Goal: Task Accomplishment & Management: Use online tool/utility

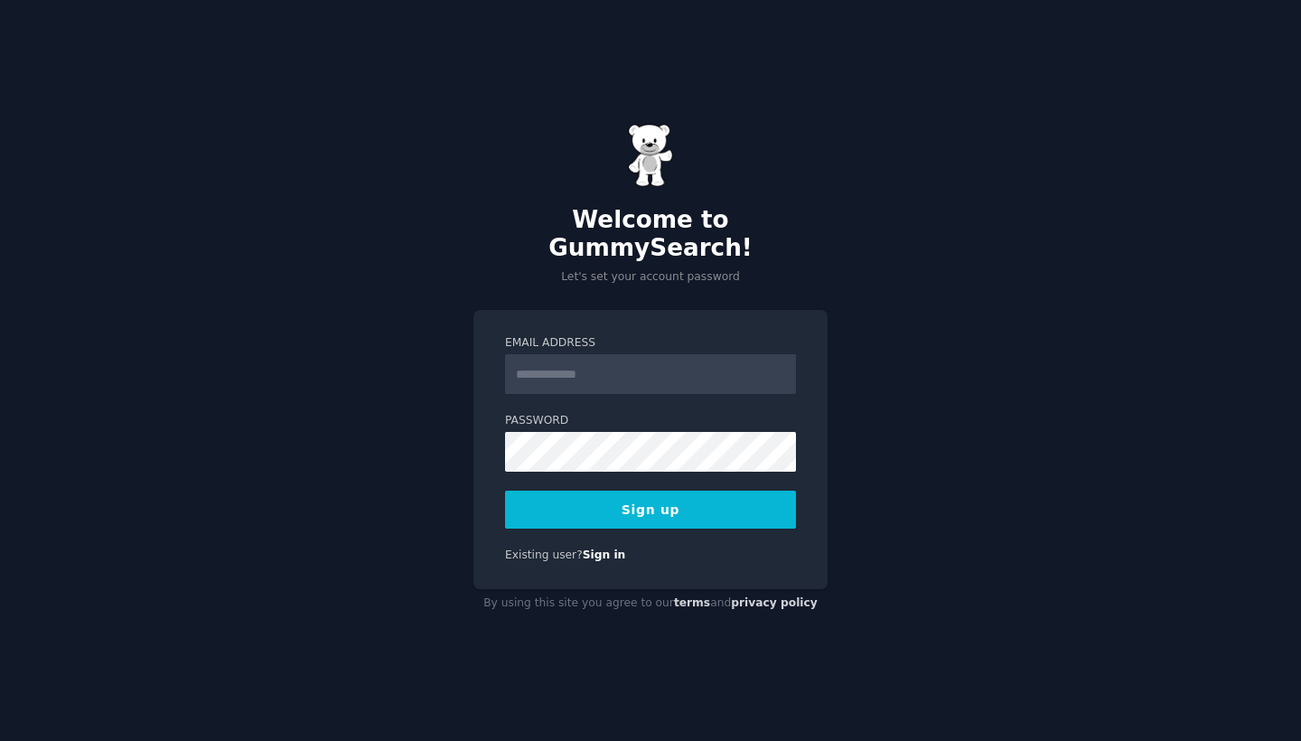
click at [648, 363] on input "Email Address" at bounding box center [650, 374] width 291 height 40
click at [417, 364] on div "Welcome to GummySearch! Let's set your account password Email Address Password …" at bounding box center [650, 370] width 1301 height 741
click at [600, 357] on input "Email Address" at bounding box center [650, 374] width 291 height 40
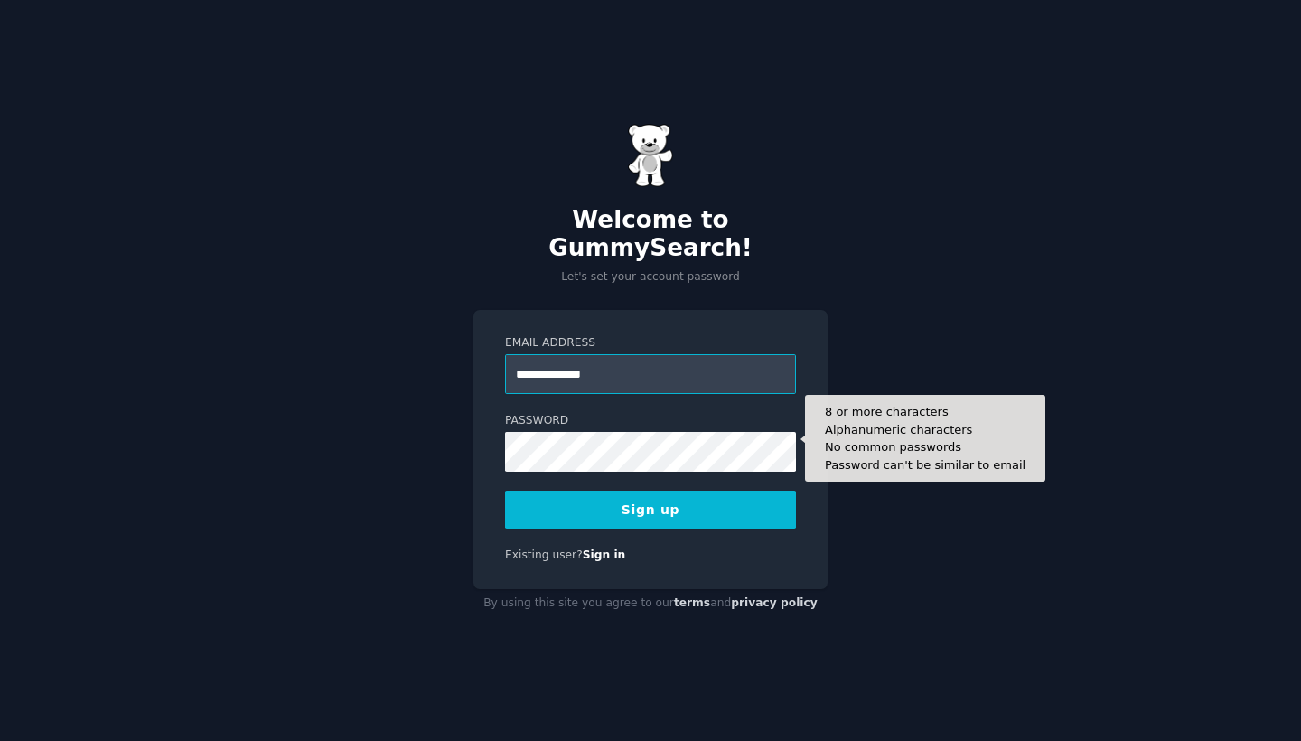
type input "**********"
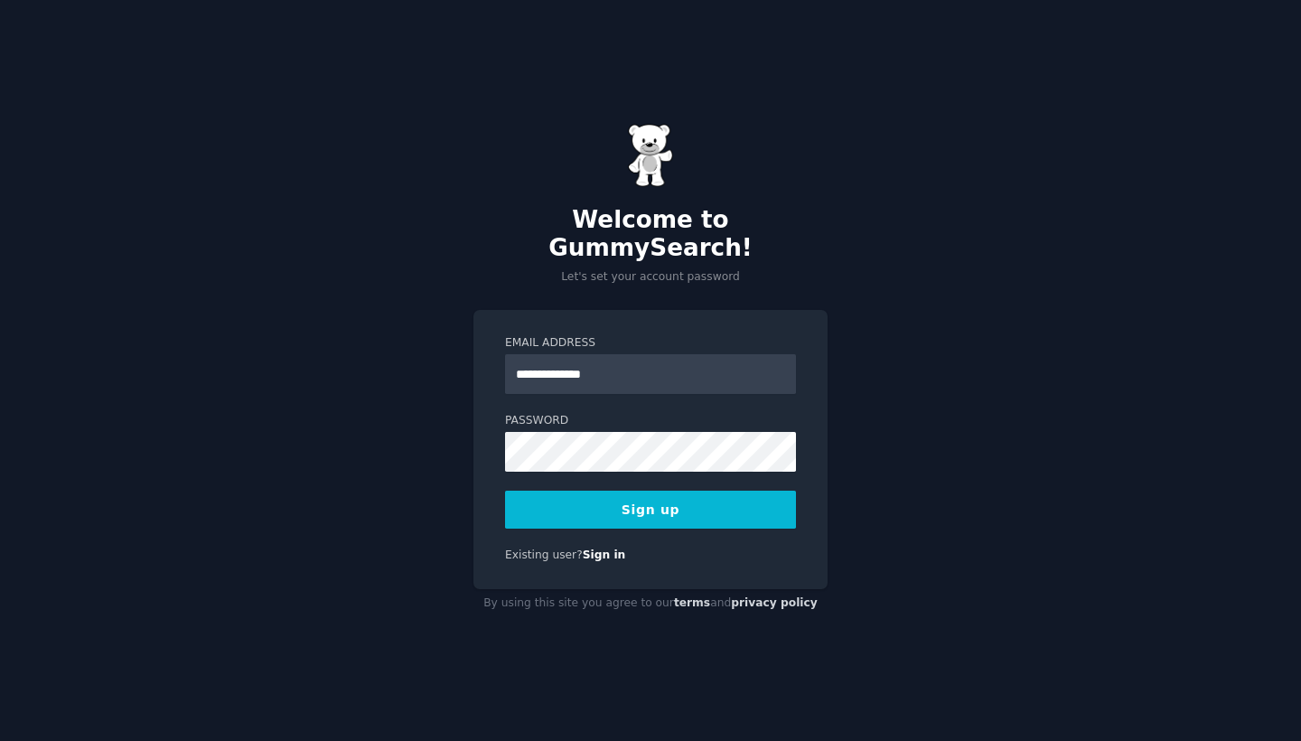
click at [730, 495] on button "Sign up" at bounding box center [650, 510] width 291 height 38
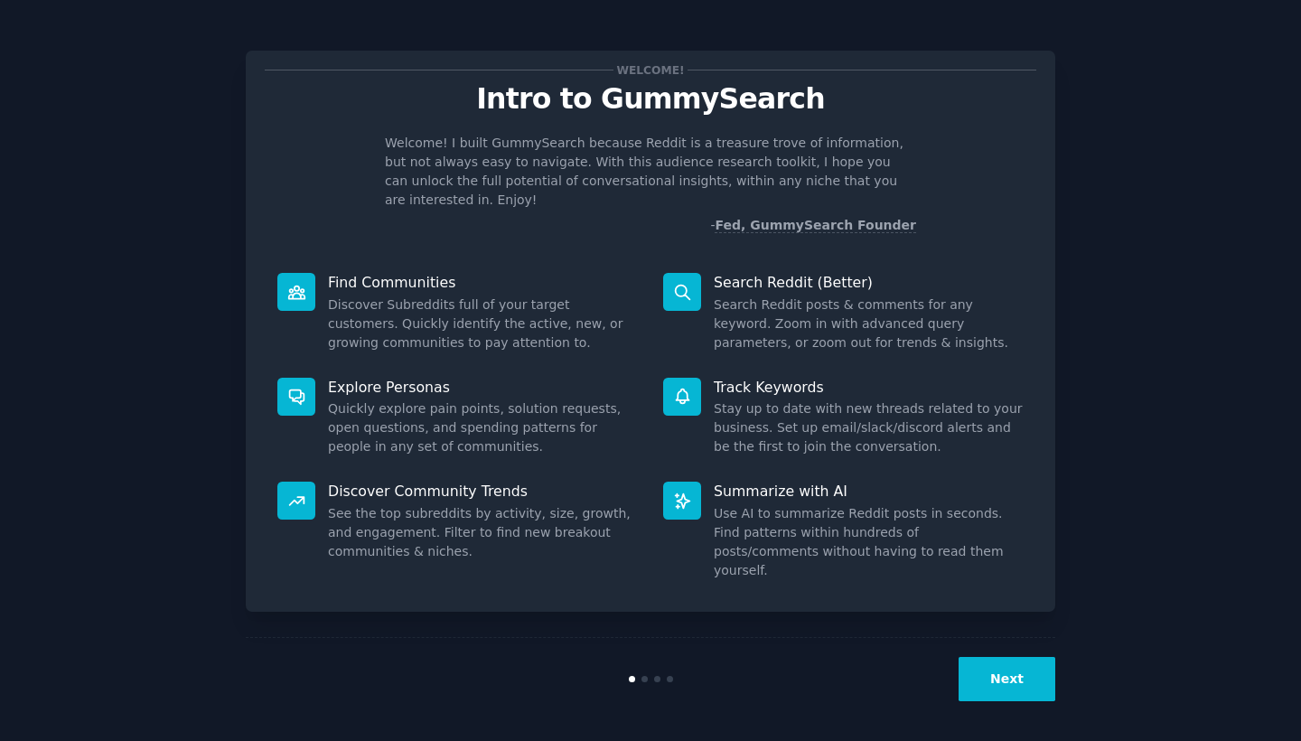
click at [1010, 688] on button "Next" at bounding box center [1007, 679] width 97 height 44
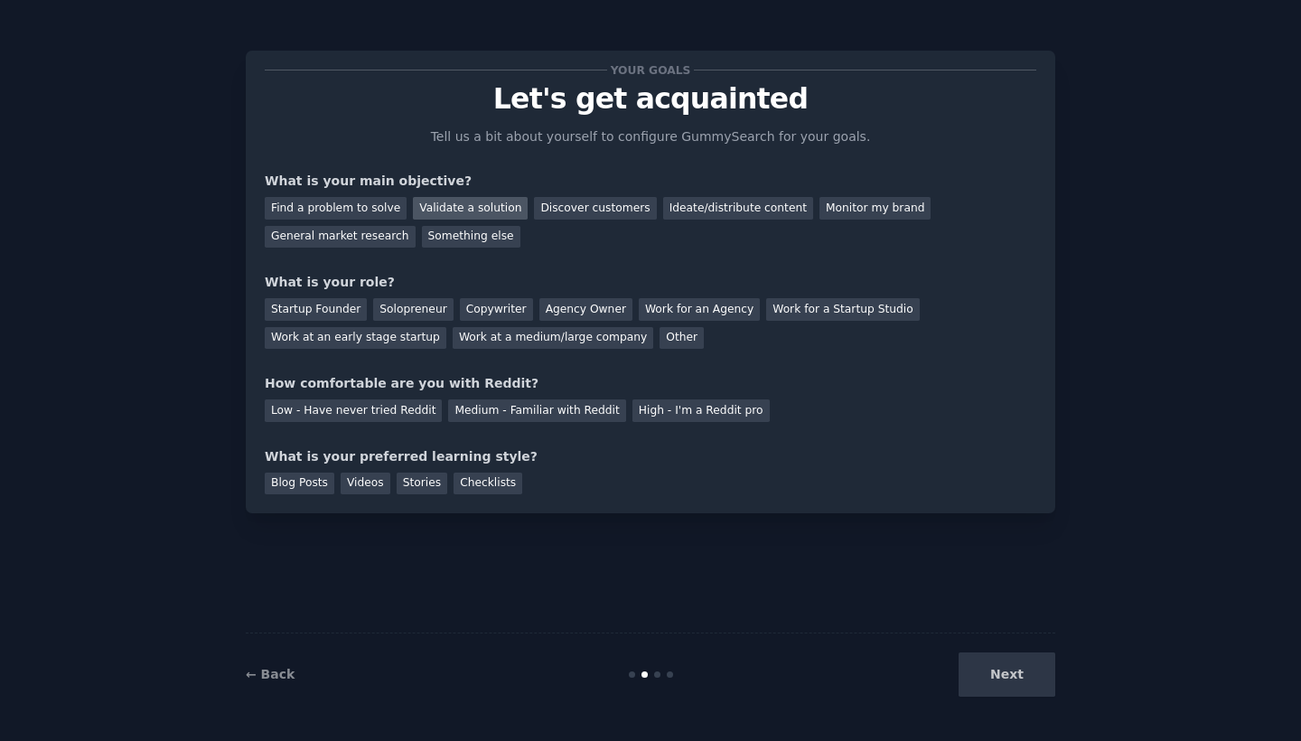
click at [469, 206] on div "Validate a solution" at bounding box center [470, 208] width 115 height 23
click at [539, 211] on div "Discover customers" at bounding box center [595, 208] width 122 height 23
click at [348, 305] on div "Startup Founder" at bounding box center [316, 309] width 102 height 23
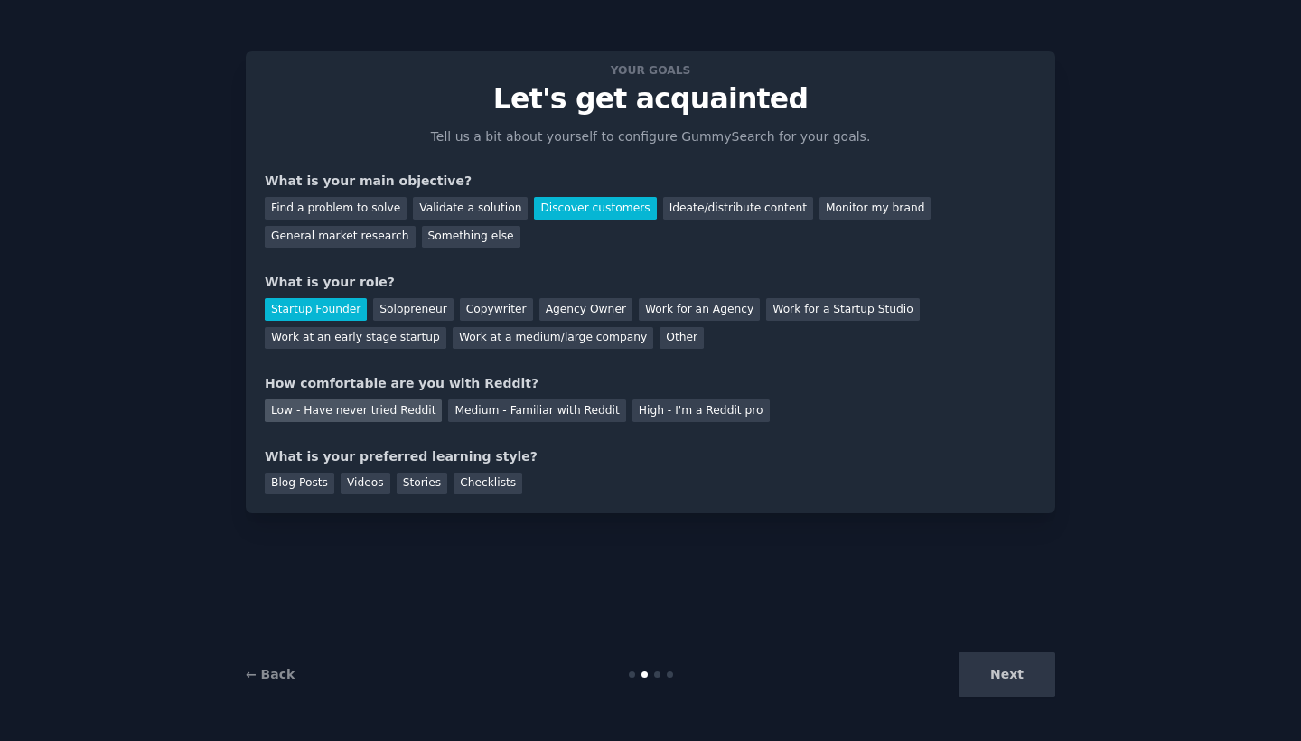
click at [417, 414] on div "Low - Have never tried Reddit" at bounding box center [353, 410] width 177 height 23
click at [1008, 686] on div "Next" at bounding box center [920, 674] width 270 height 44
click at [363, 482] on div "Videos" at bounding box center [366, 484] width 50 height 23
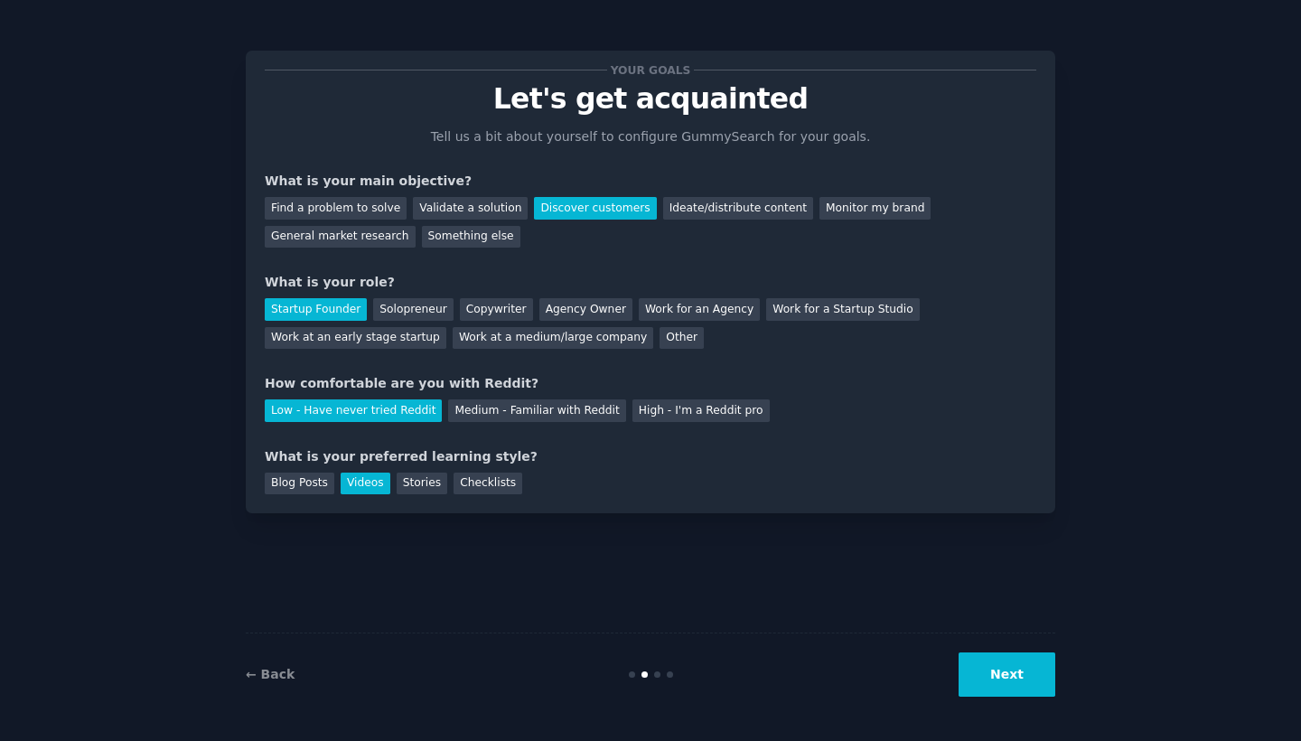
click at [1009, 671] on button "Next" at bounding box center [1007, 674] width 97 height 44
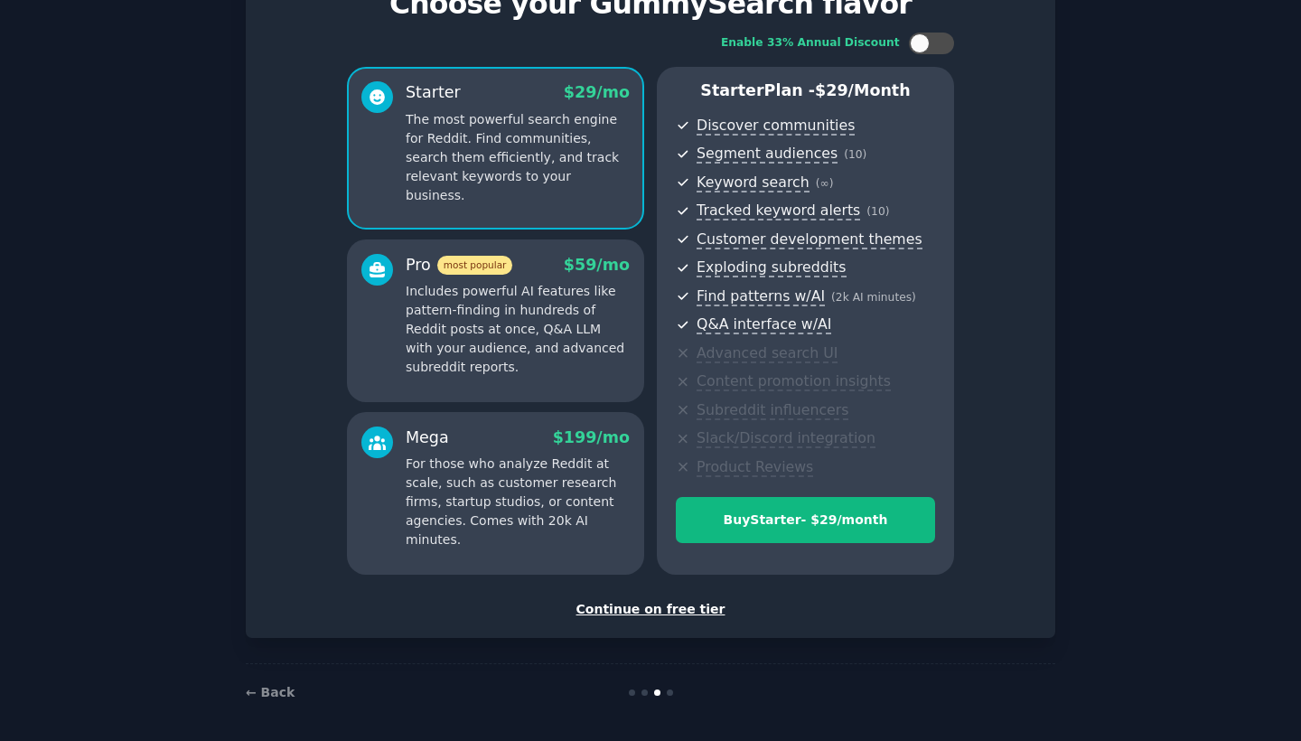
scroll to position [94, 0]
click at [664, 613] on div "Continue on free tier" at bounding box center [651, 610] width 772 height 19
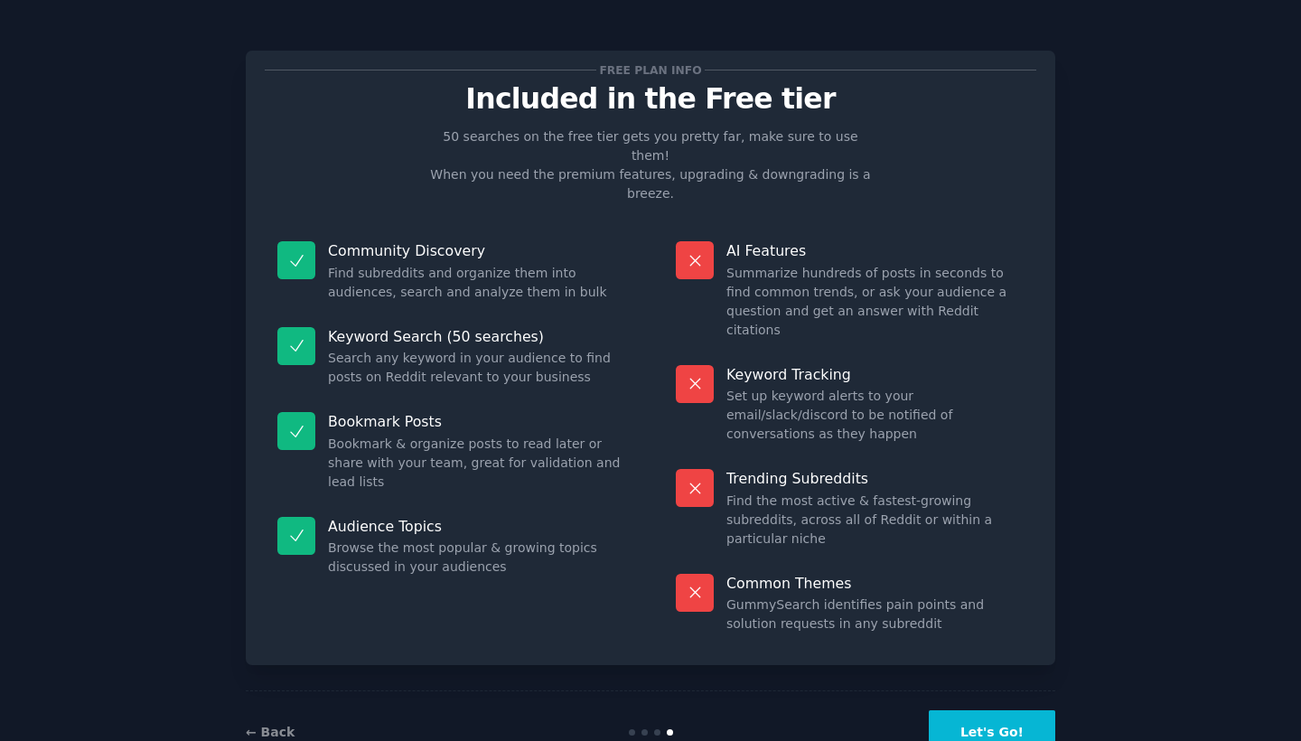
click at [991, 710] on button "Let's Go!" at bounding box center [992, 732] width 127 height 44
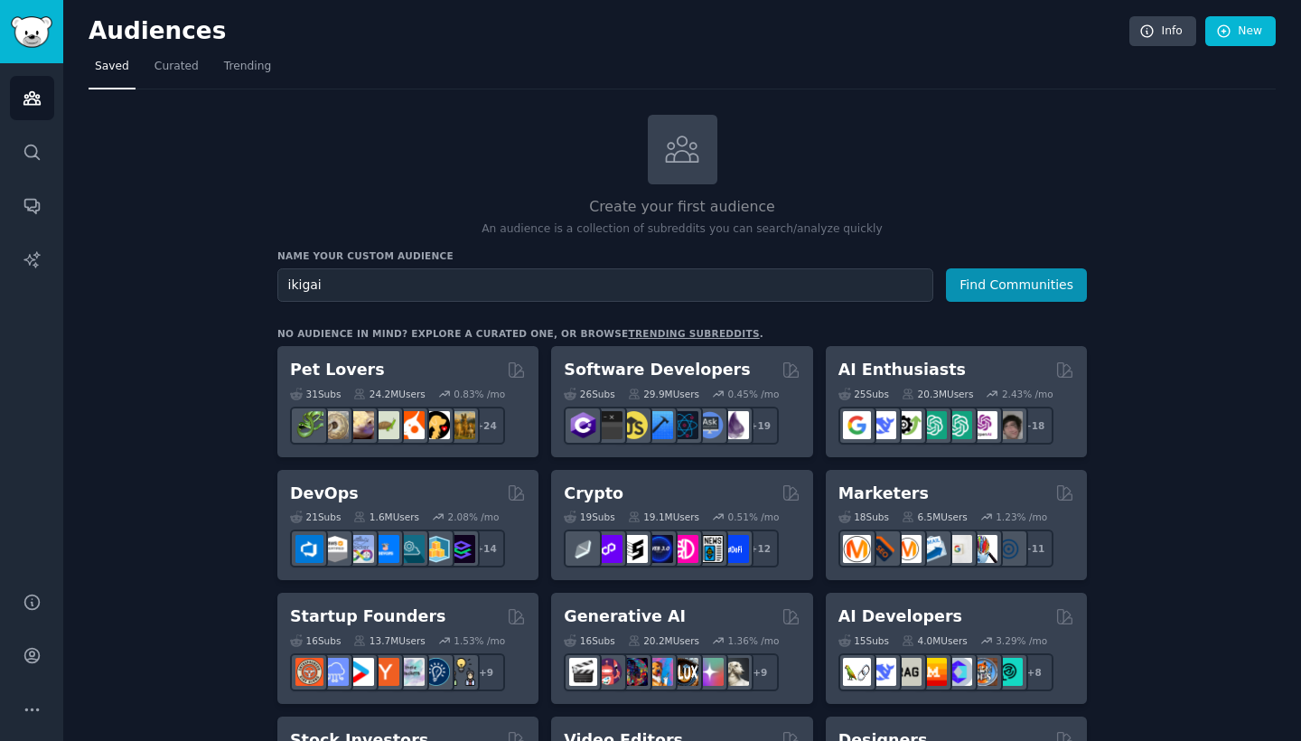
click at [1018, 283] on button "Find Communities" at bounding box center [1016, 284] width 141 height 33
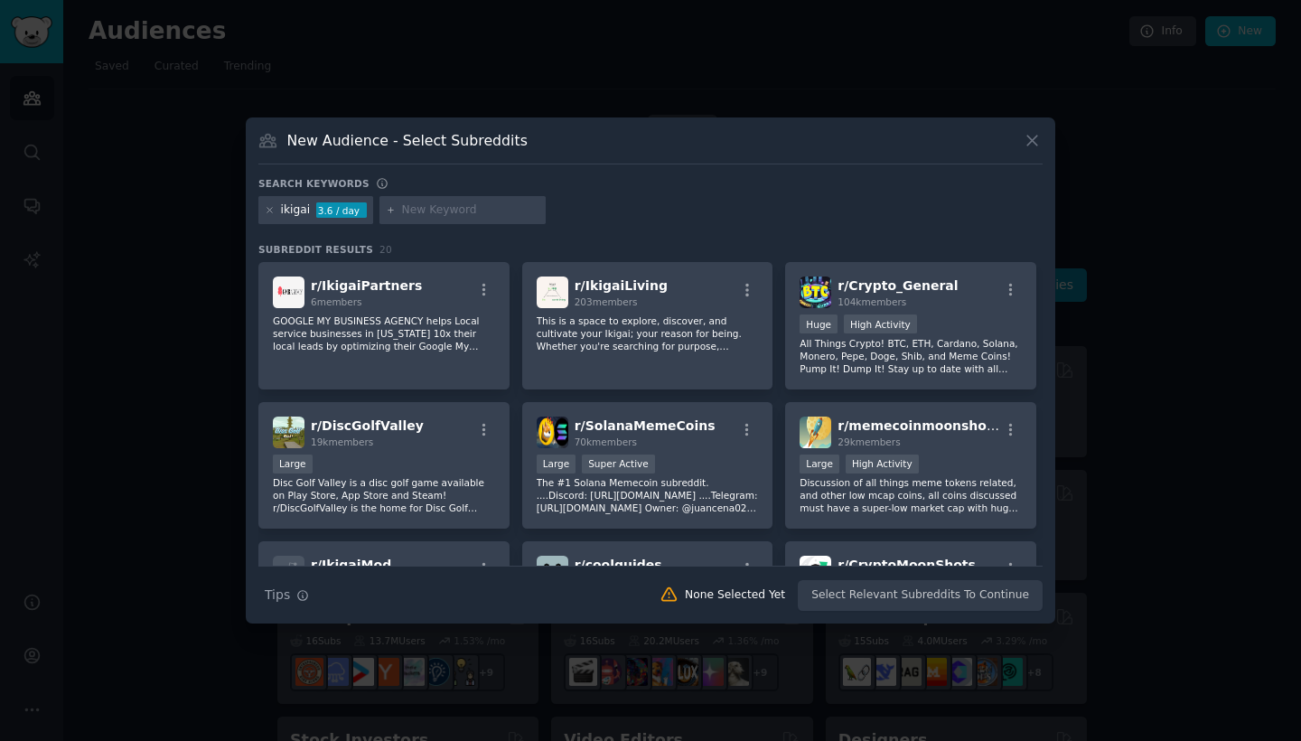
click at [427, 148] on h3 "New Audience - Select Subreddits" at bounding box center [407, 140] width 240 height 19
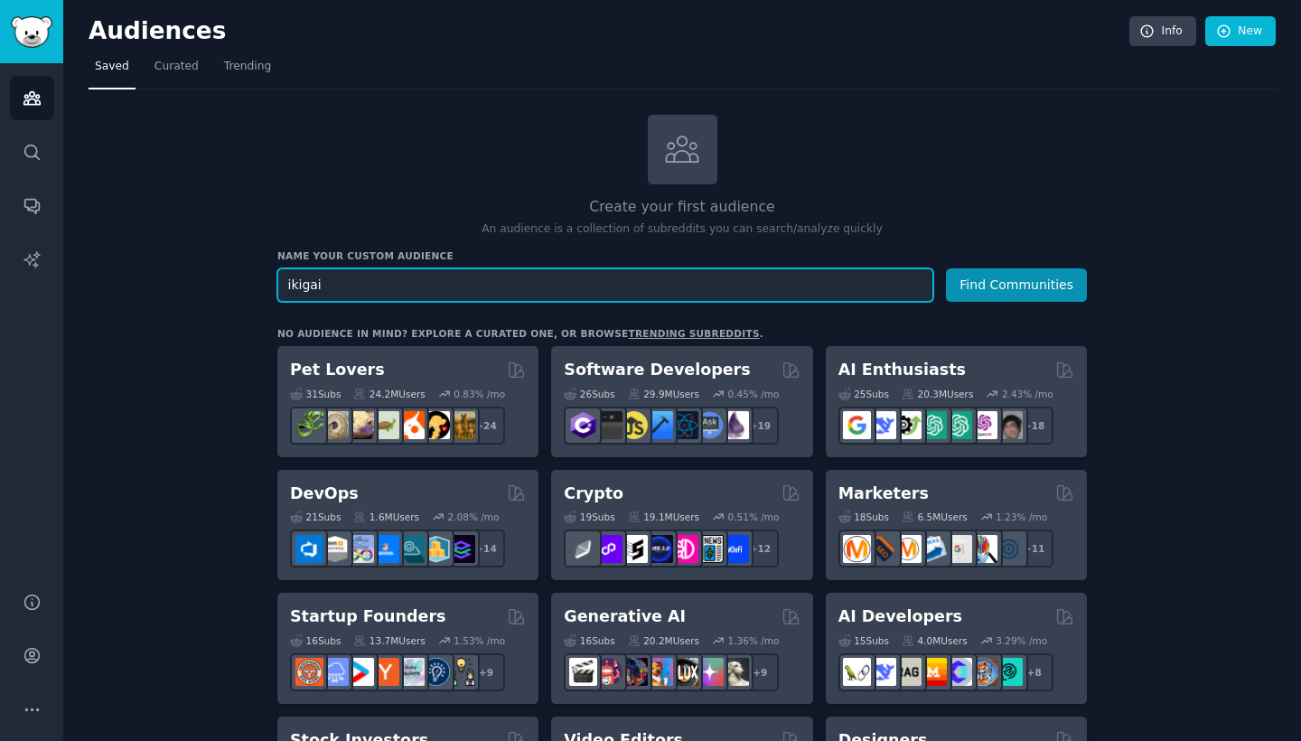
drag, startPoint x: 291, startPoint y: 104, endPoint x: 197, endPoint y: 283, distance: 202.1
type input "purpose"
click at [1018, 283] on button "Find Communities" at bounding box center [1016, 284] width 141 height 33
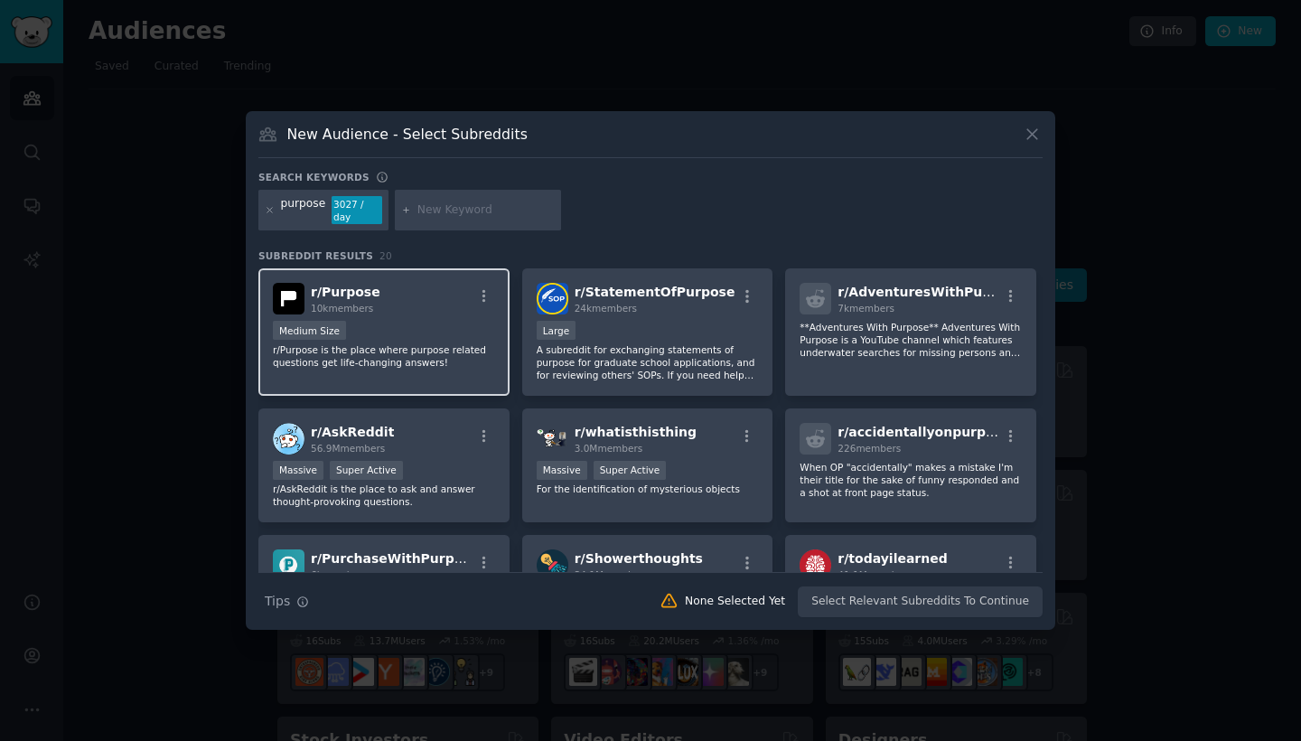
click at [351, 338] on div "Medium Size" at bounding box center [384, 332] width 222 height 23
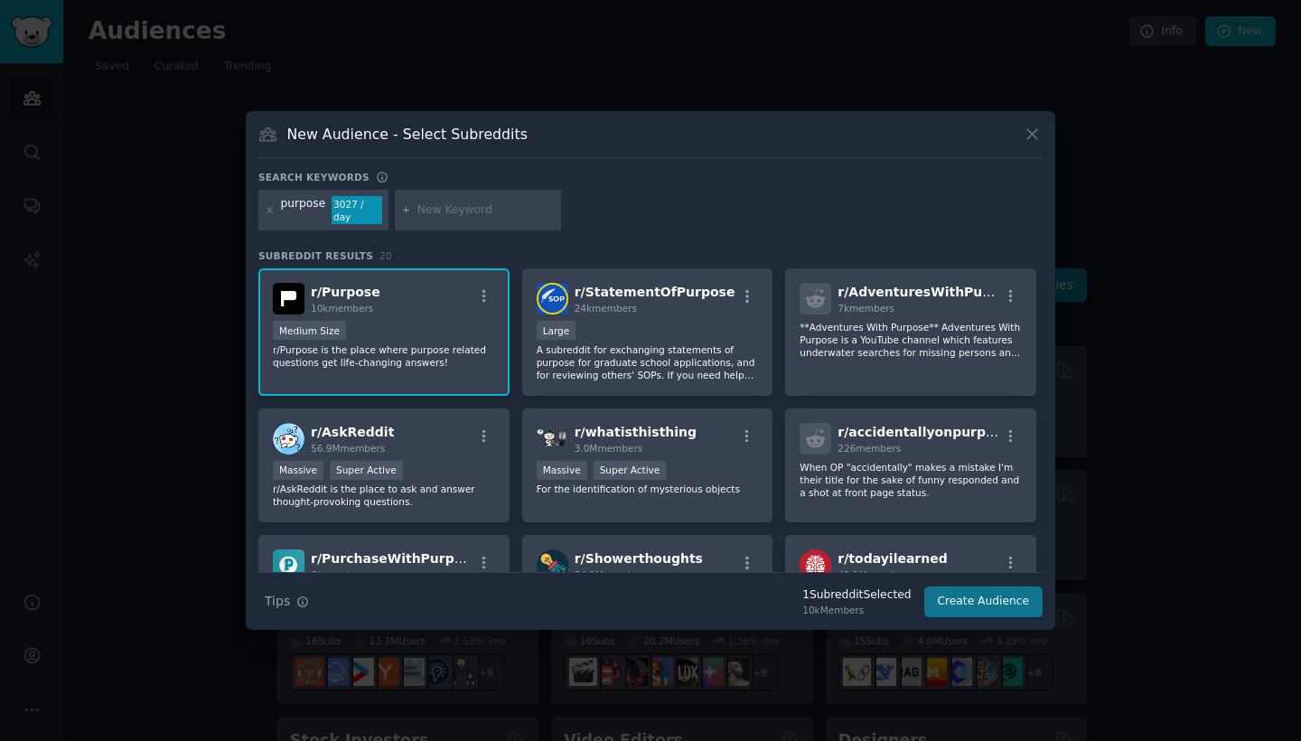
click at [997, 609] on button "Create Audience" at bounding box center [983, 601] width 119 height 31
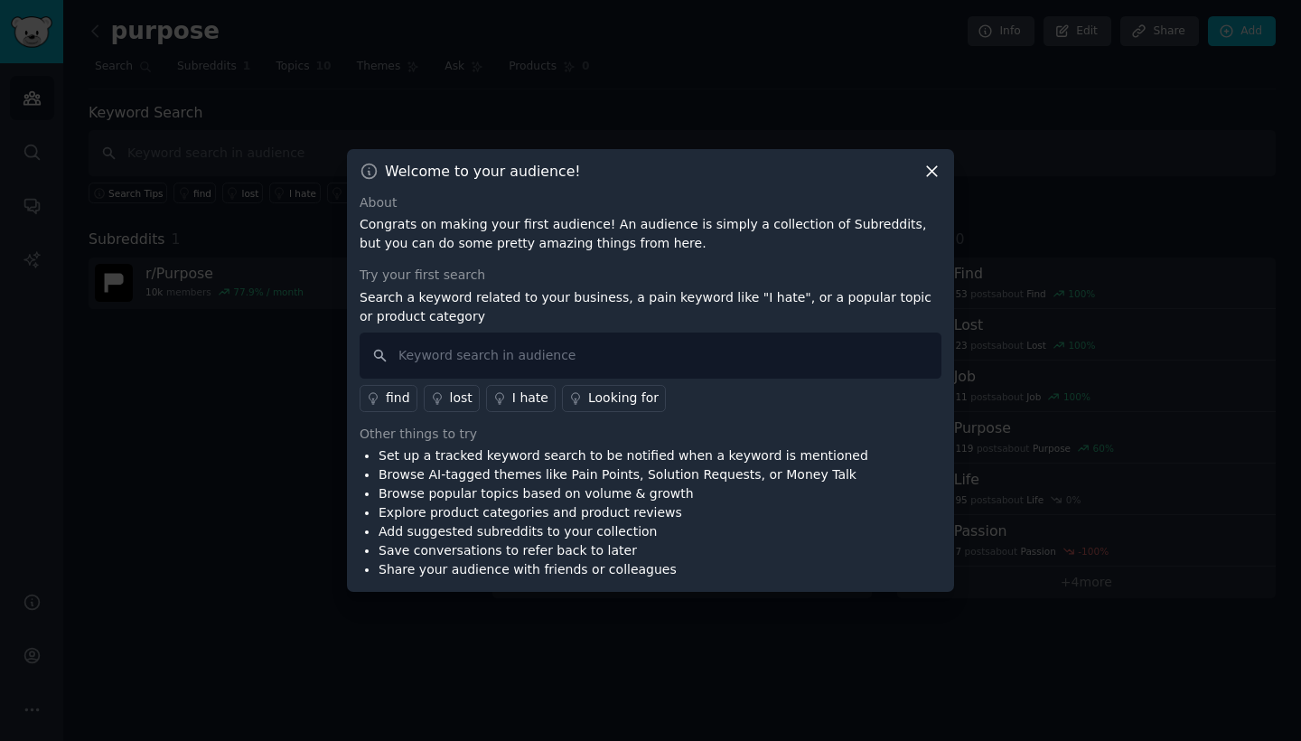
click at [935, 173] on icon at bounding box center [932, 171] width 19 height 19
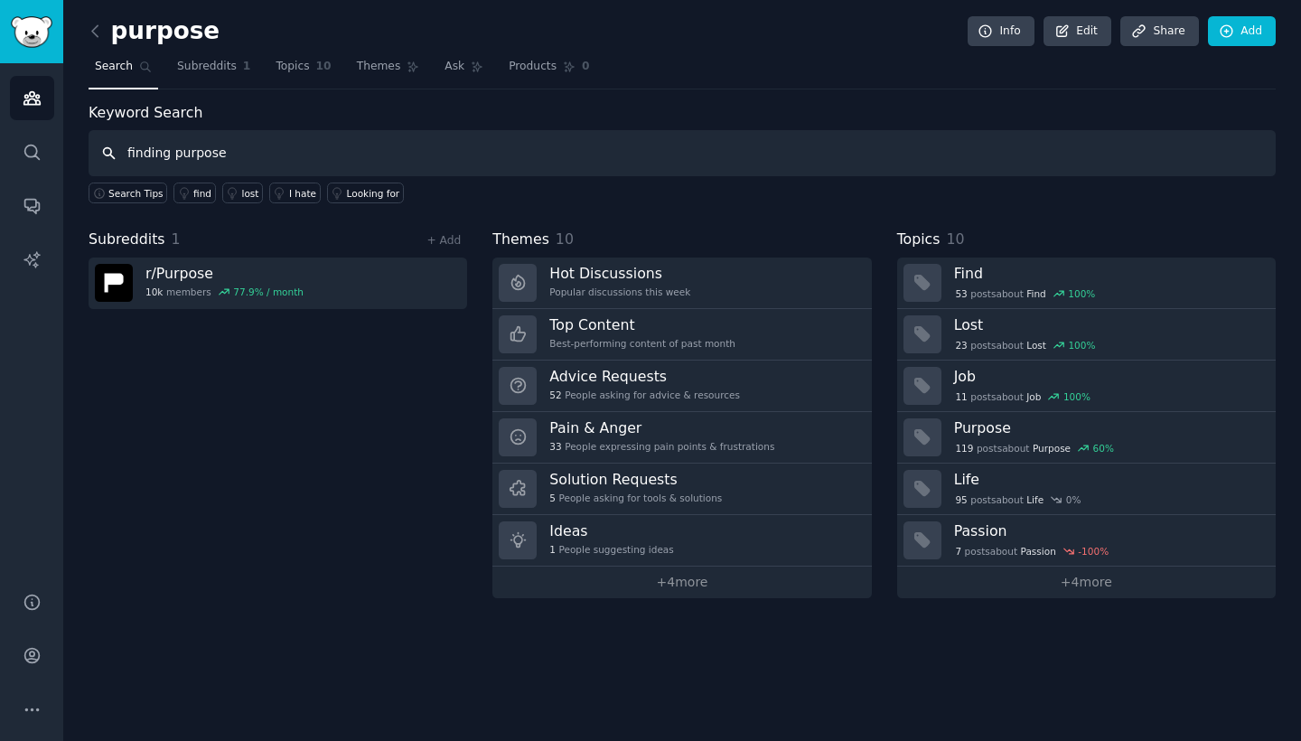
type input "finding purpose"
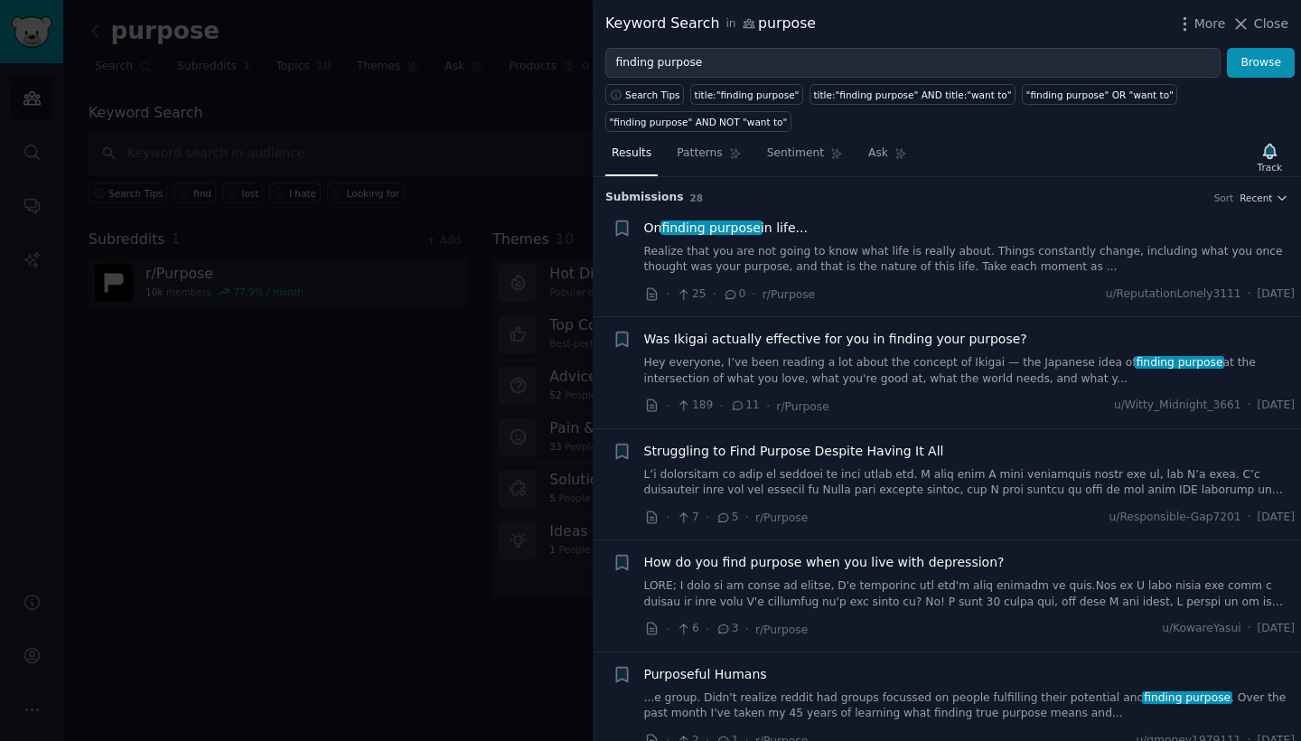
click at [812, 252] on link "Realize that you are not going to know what life is really about. Things consta…" at bounding box center [970, 260] width 652 height 32
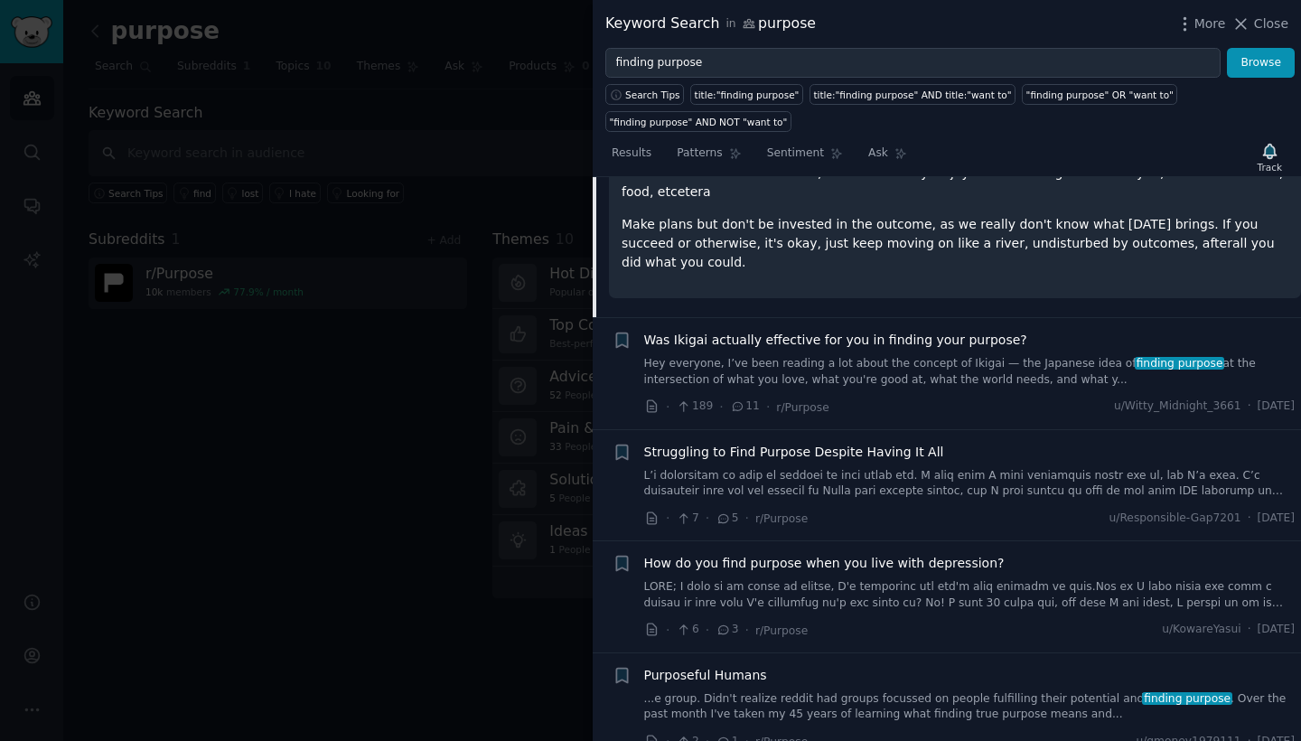
scroll to position [344, 0]
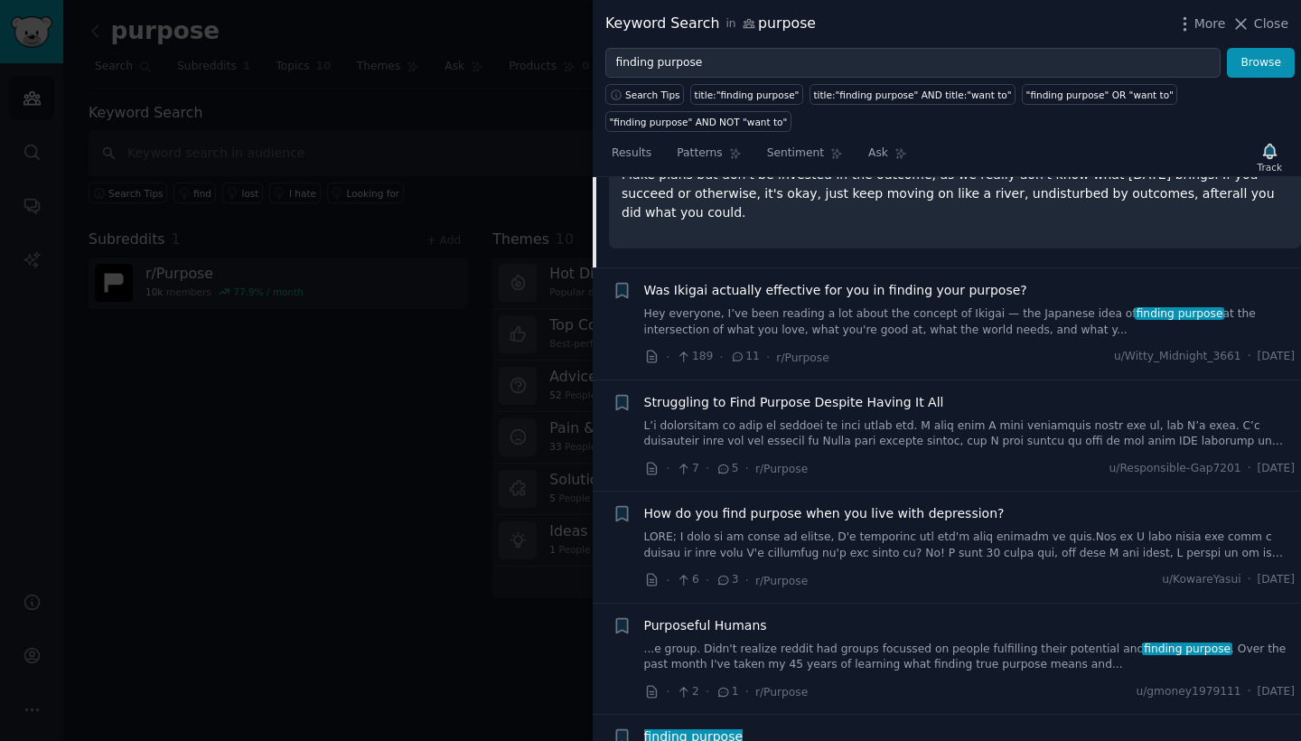
click at [944, 306] on link "Hey everyone, I’ve been reading a lot about the concept of Ikigai — the Japanes…" at bounding box center [970, 322] width 652 height 32
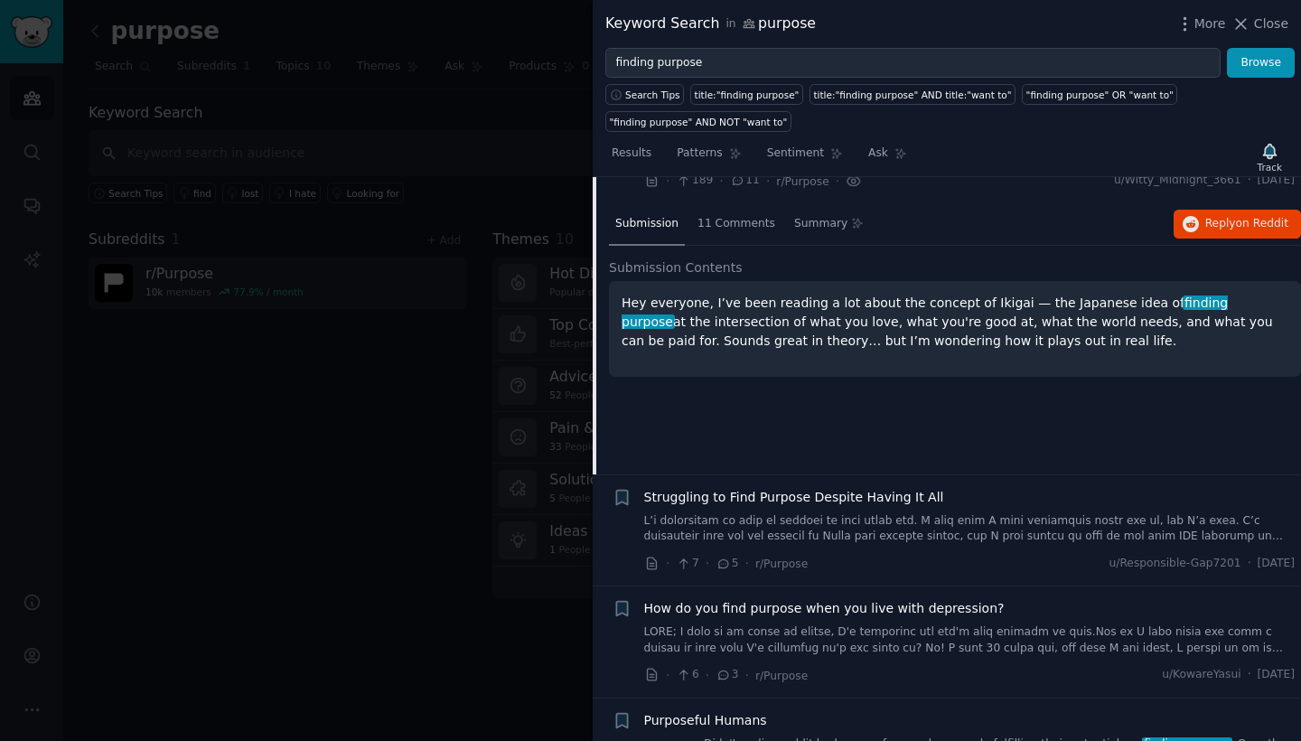
scroll to position [228, 0]
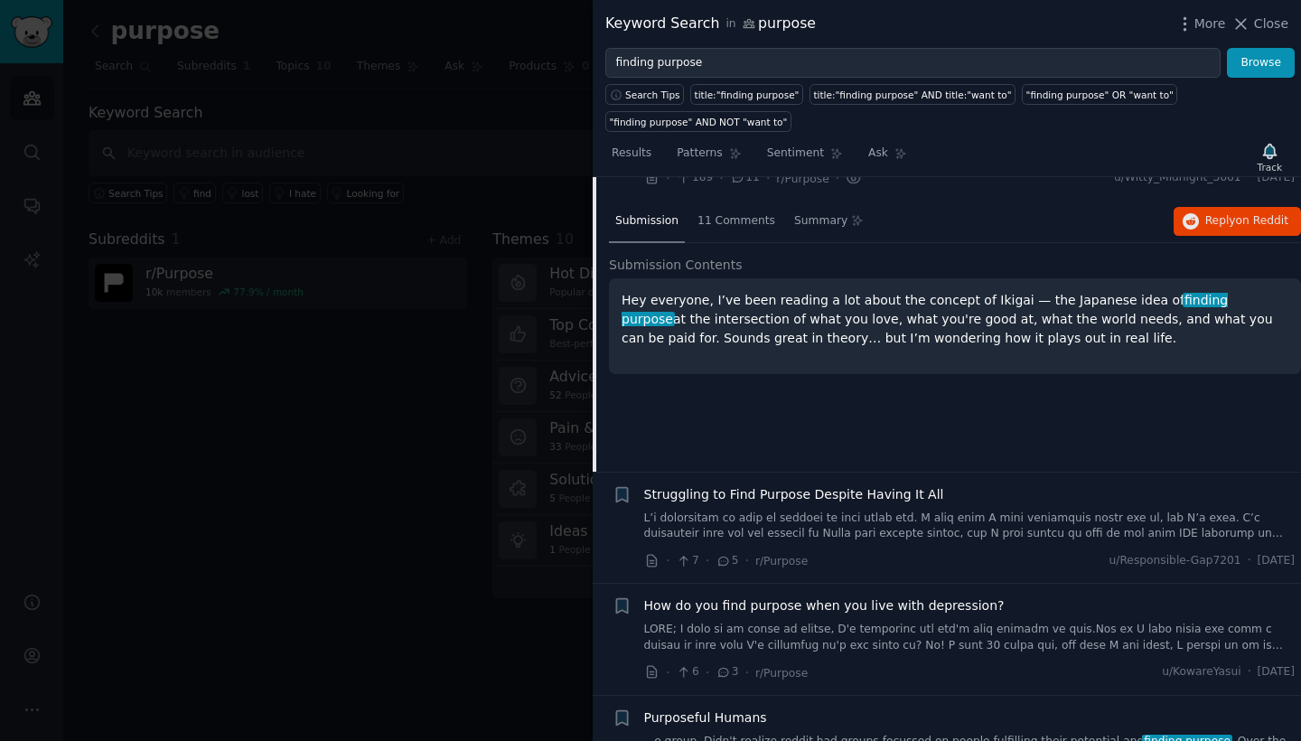
click at [813, 265] on h2 "Submission Contents" at bounding box center [955, 265] width 692 height 19
click at [741, 219] on span "11 Comments" at bounding box center [737, 221] width 78 height 16
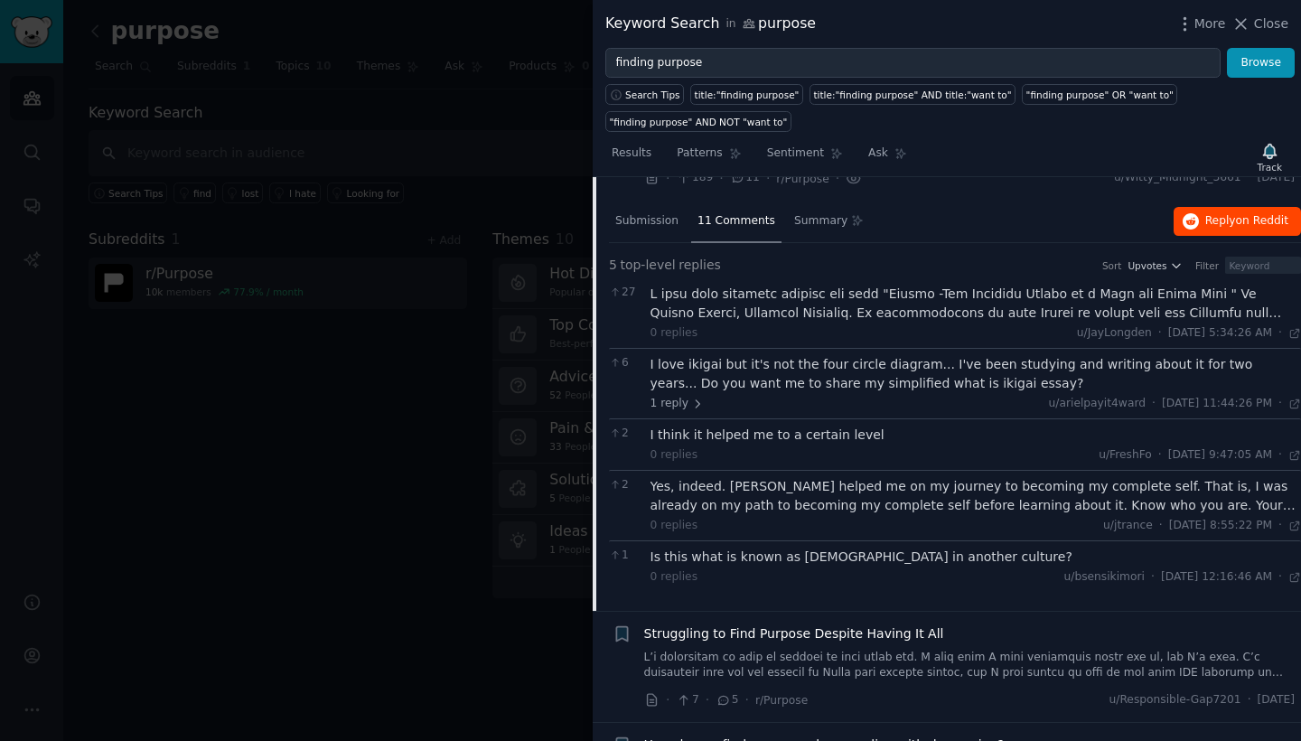
click at [1218, 226] on button "Reply on Reddit" at bounding box center [1237, 221] width 127 height 29
